Goal: Share content: Share content

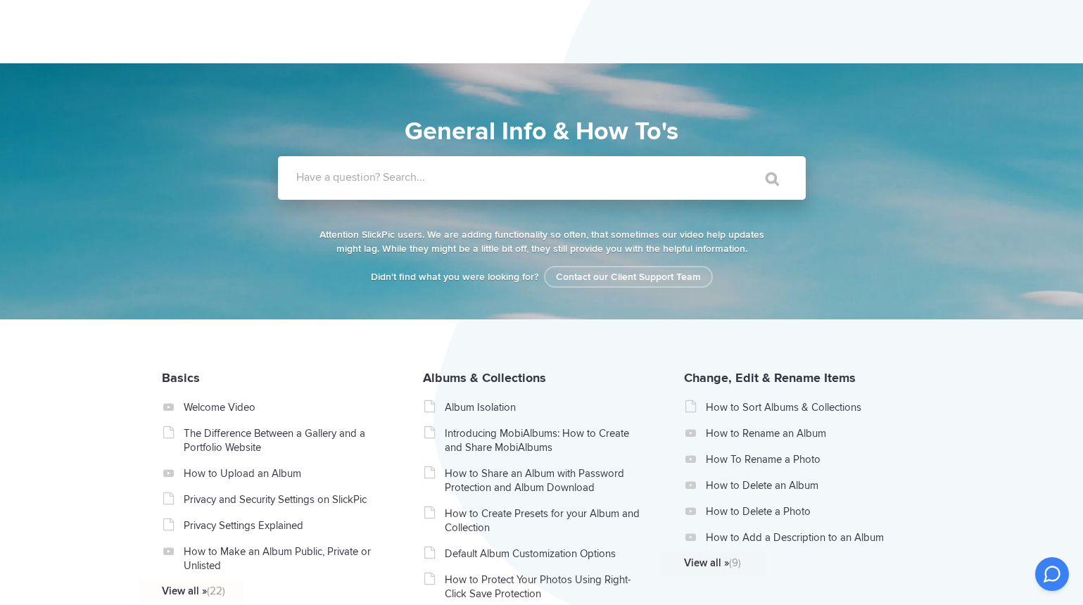
click at [433, 179] on label "Have a question? Search..." at bounding box center [560, 177] width 528 height 14
click at [433, 179] on input "Have a question? Search..." at bounding box center [513, 178] width 470 height 44
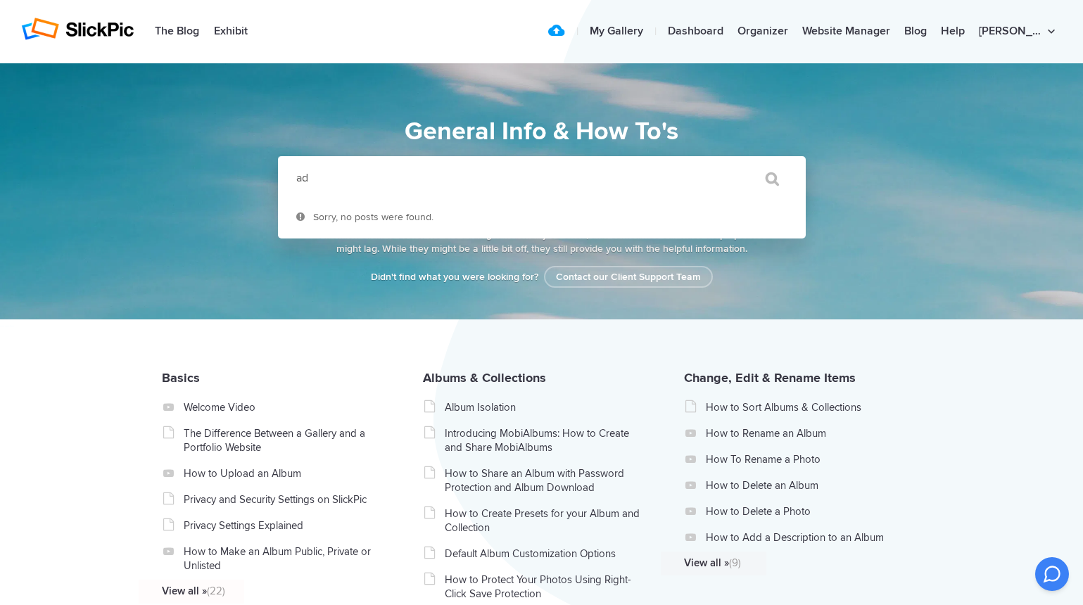
type input "a"
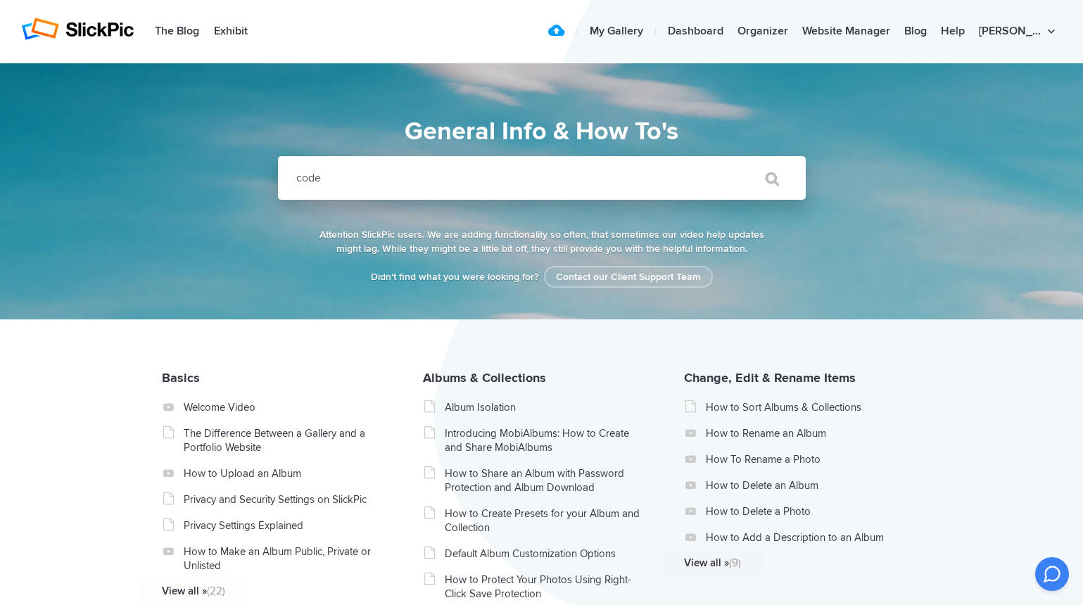
type input "code"
click at [736, 162] on input "" at bounding box center [765, 179] width 59 height 34
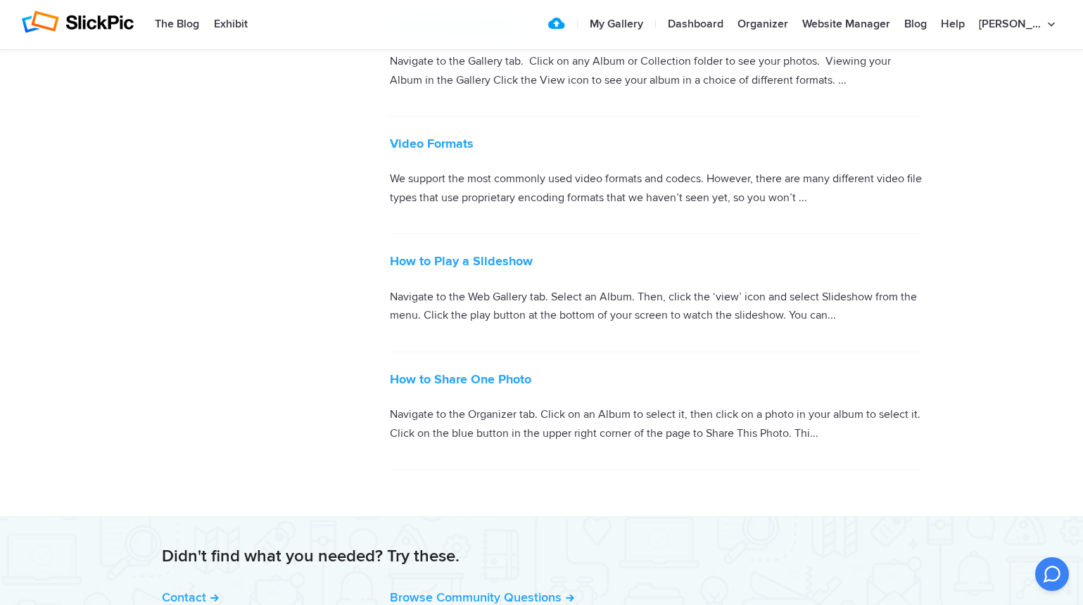
scroll to position [1564, 0]
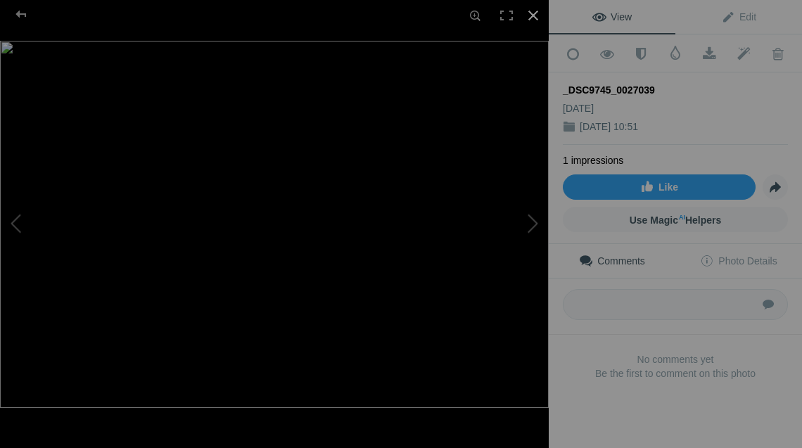
click at [533, 17] on div at bounding box center [533, 15] width 31 height 31
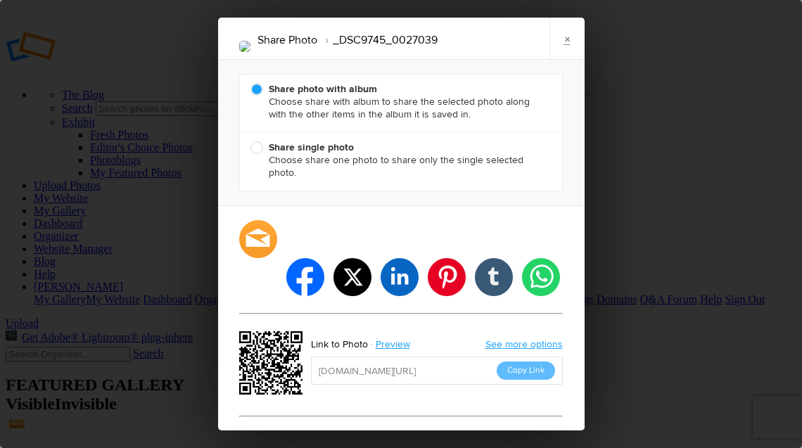
click at [336, 146] on b "Share single photo" at bounding box center [311, 147] width 85 height 12
click at [251, 141] on input "Share single photo Choose share one photo to share only the single selected pho…" at bounding box center [250, 141] width 1 height 1
radio input "true"
click at [308, 90] on b "Share photo with album" at bounding box center [323, 89] width 108 height 12
click at [251, 83] on input "Share photo with album Choose share with album to share the selected photo alon…" at bounding box center [250, 82] width 1 height 1
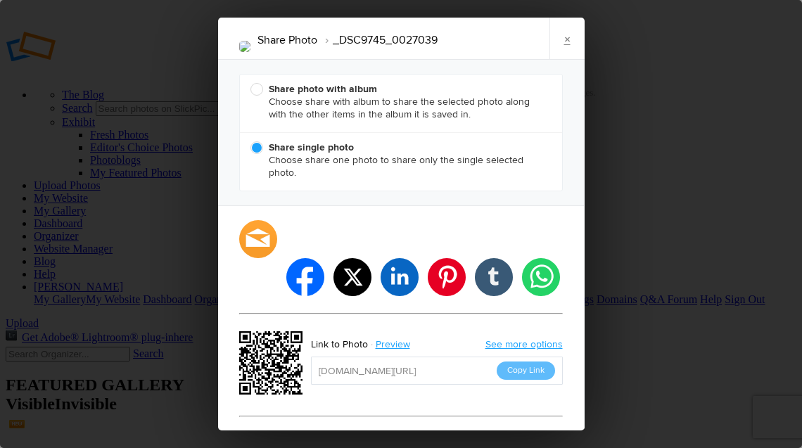
radio input "true"
click at [309, 150] on b "Share single photo" at bounding box center [311, 147] width 85 height 12
click at [251, 141] on input "Share single photo Choose share one photo to share only the single selected pho…" at bounding box center [250, 141] width 1 height 1
radio input "true"
click at [428, 283] on div "Share photo with album Choose share with album to share the selected photo alon…" at bounding box center [401, 268] width 324 height 382
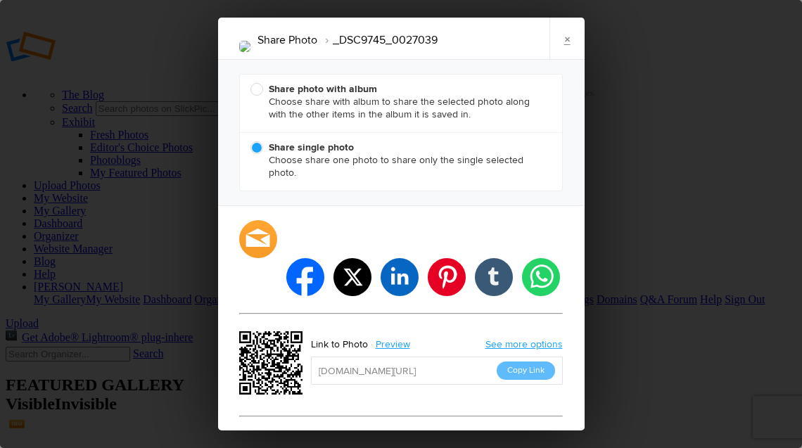
click at [521, 338] on link "See more options" at bounding box center [524, 344] width 77 height 12
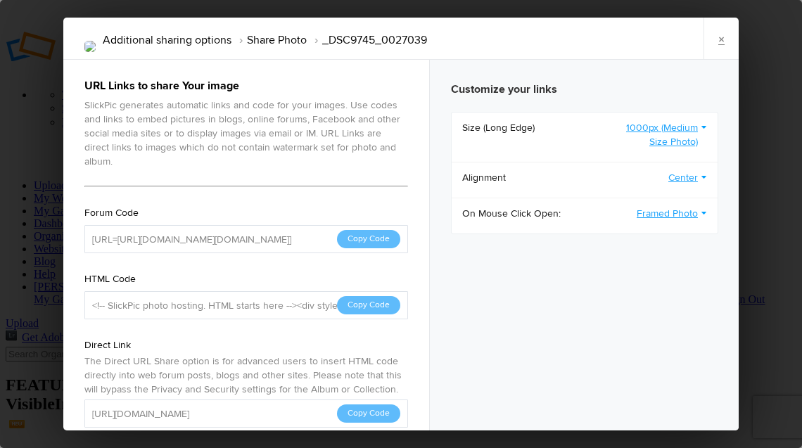
type input "[URL=[URL][DOMAIN_NAME][DOMAIN_NAME]]"
type input "<!-- SlickPic photo hosting. HTML starts here --><div style="text-align: center…"
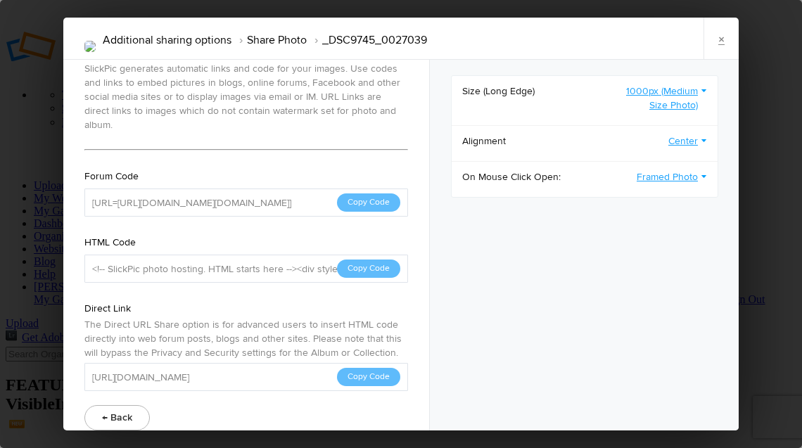
scroll to position [0, 243]
drag, startPoint x: 288, startPoint y: 362, endPoint x: 387, endPoint y: 362, distance: 99.2
click at [387, 363] on input "[URL][DOMAIN_NAME]" at bounding box center [246, 377] width 324 height 28
click at [303, 386] on div "URL Links to share Your image SlickPic generates automatic links and code for y…" at bounding box center [246, 236] width 324 height 390
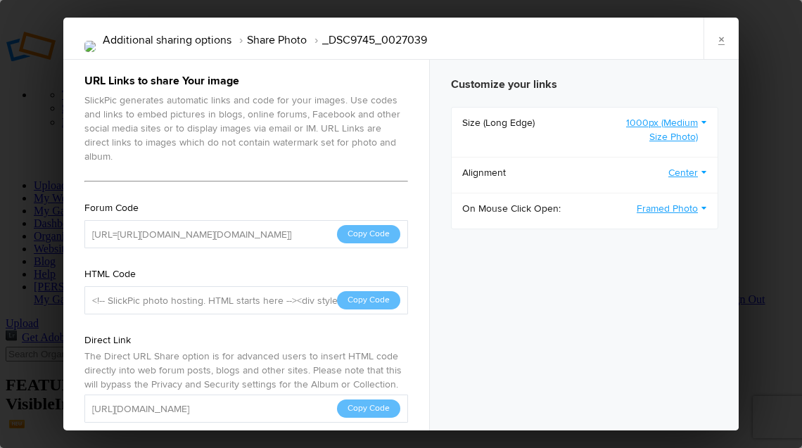
scroll to position [0, 0]
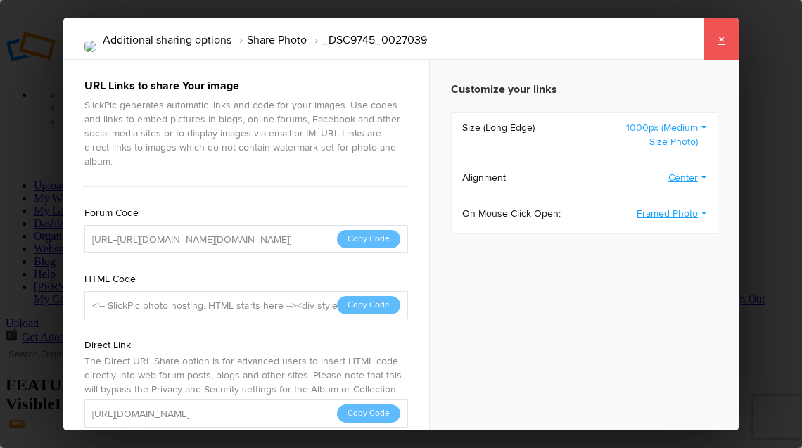
click at [722, 37] on link "×" at bounding box center [721, 39] width 35 height 42
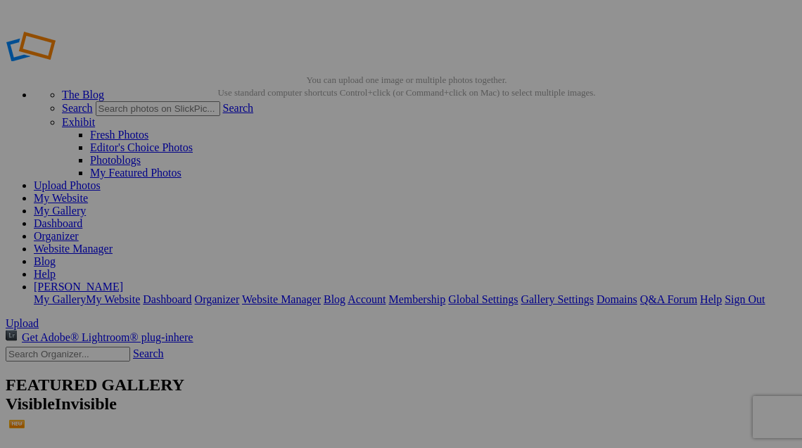
type input "<a href='[URL][DOMAIN_NAME]' target='_blank'><img src='[URL][DOMAIN_NAME]' bord…"
type input "[URL][DOMAIN_NAME]"
type input "[URL=[URL][DOMAIN_NAME][DOMAIN_NAME]]"
type input "<a href='[URL][DOMAIN_NAME]' target='_blank'><img src='[URL][DOMAIN_NAME]' bord…"
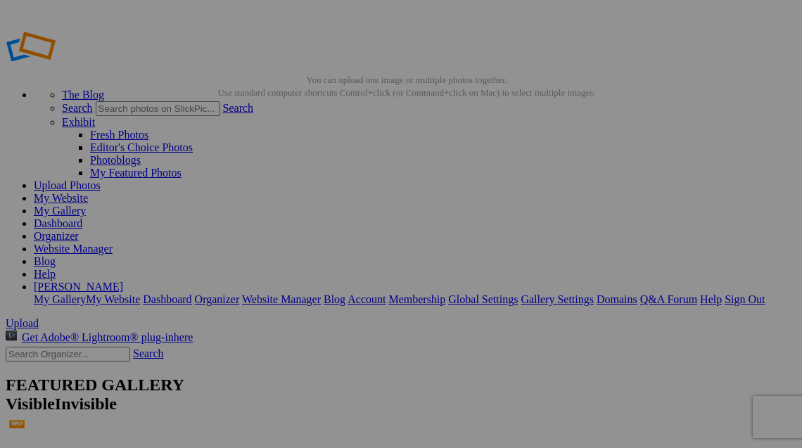
type input "[URL][DOMAIN_NAME]"
type input "[URL=[URL][DOMAIN_NAME][DOMAIN_NAME]]"
type input "<a href='[URL][DOMAIN_NAME]' target='_blank'><img src='[URL][DOMAIN_NAME]' bord…"
type input "[URL][DOMAIN_NAME]"
type input "[URL=[URL][DOMAIN_NAME][DOMAIN_NAME]]"
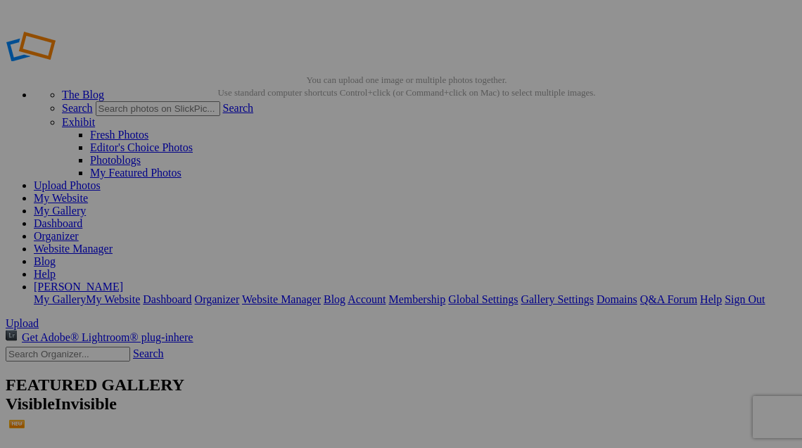
click at [86, 205] on link "My Gallery" at bounding box center [60, 211] width 52 height 12
